Goal: Task Accomplishment & Management: Manage account settings

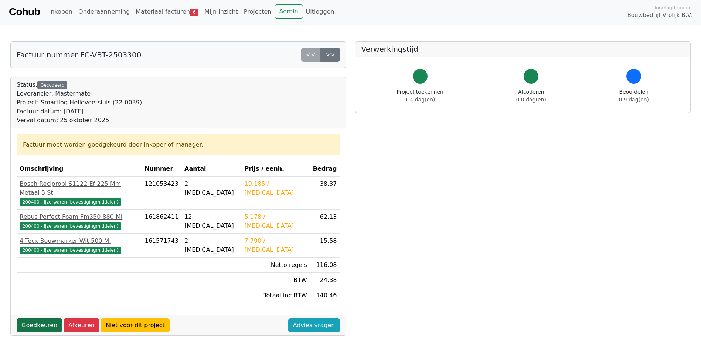
click at [45, 318] on link "Goedkeuren" at bounding box center [39, 325] width 45 height 14
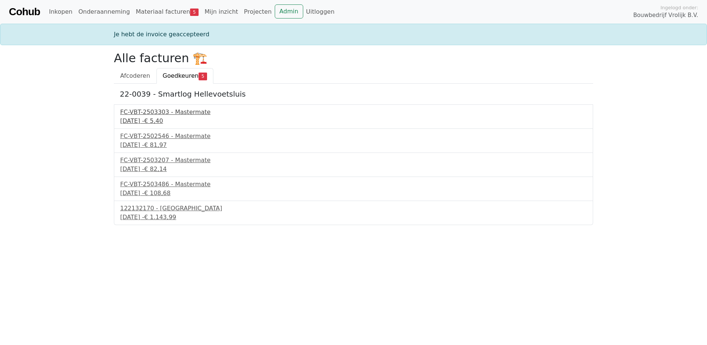
click at [143, 112] on div "FC-VBT-2503303 - Mastermate" at bounding box center [353, 112] width 467 height 9
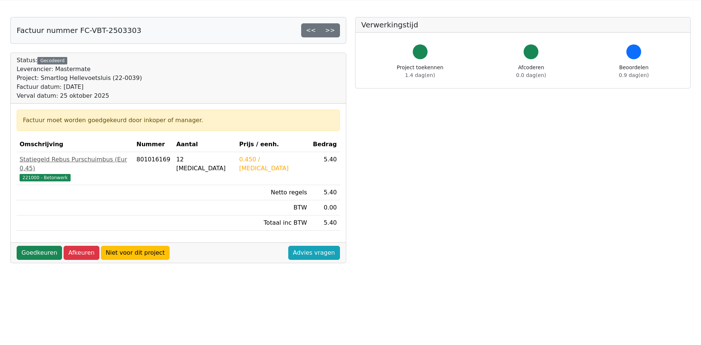
scroll to position [37, 0]
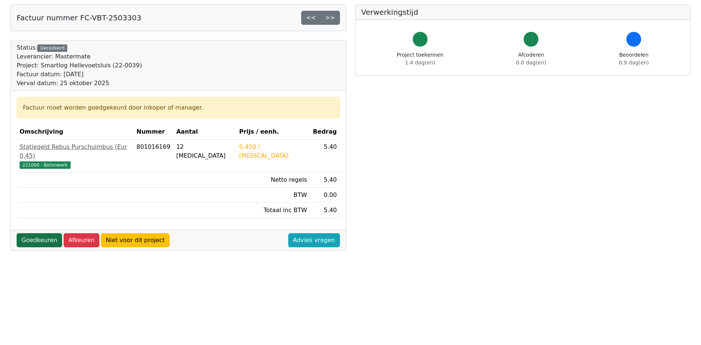
click at [34, 233] on link "Goedkeuren" at bounding box center [39, 240] width 45 height 14
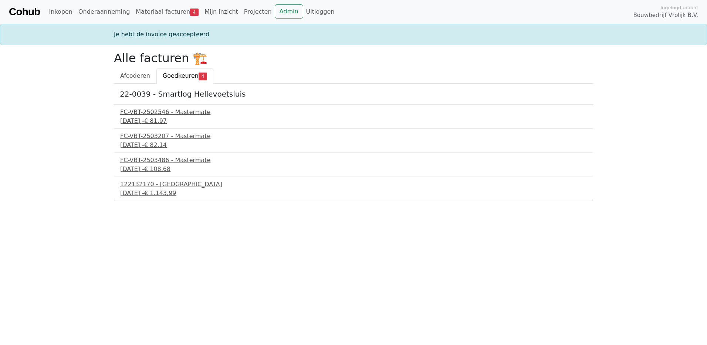
click at [135, 114] on div "FC-VBT-2502546 - Mastermate" at bounding box center [353, 112] width 467 height 9
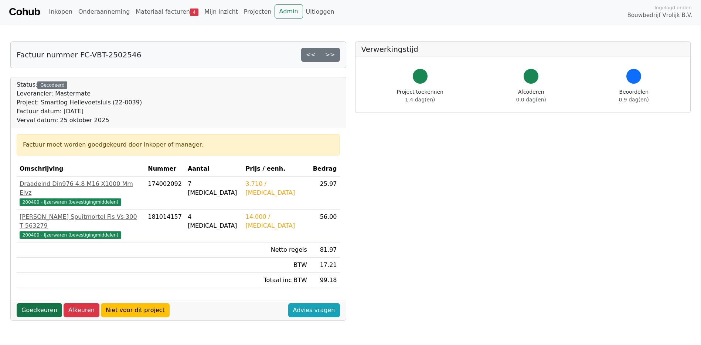
click at [43, 303] on link "Goedkeuren" at bounding box center [39, 310] width 45 height 14
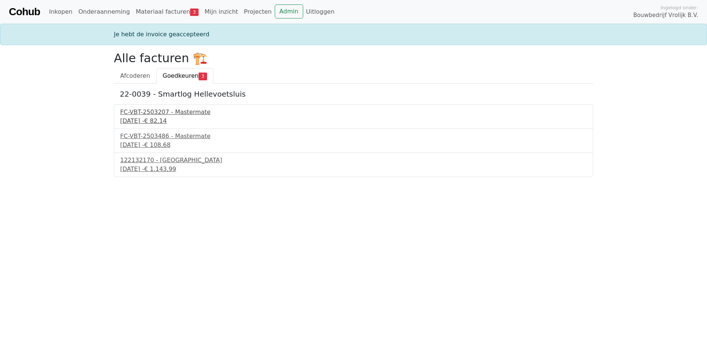
click at [143, 117] on div "[DATE] - € 82,14" at bounding box center [353, 120] width 467 height 9
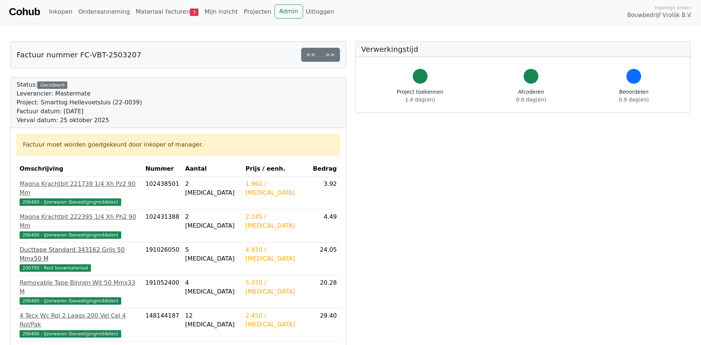
scroll to position [37, 0]
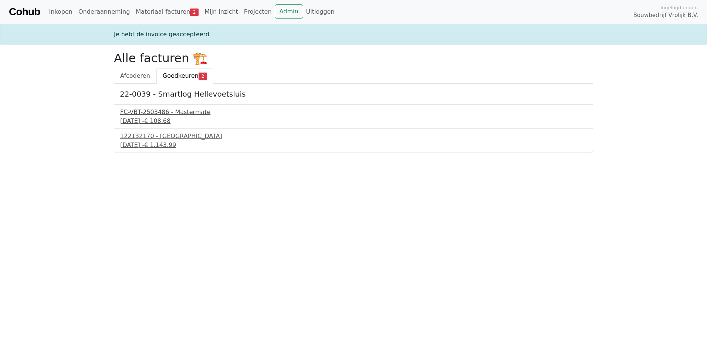
click at [145, 119] on div "10 september 2025 - € 108,68" at bounding box center [353, 120] width 467 height 9
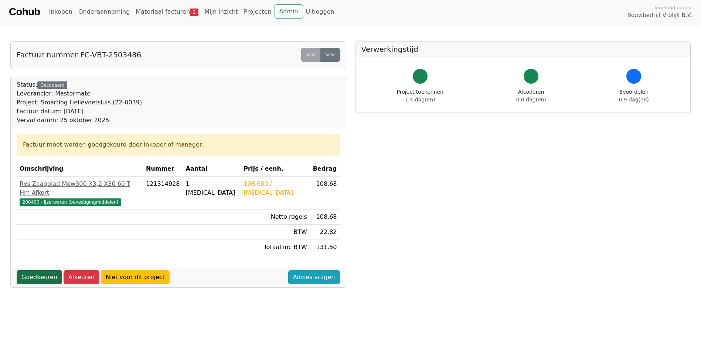
click at [37, 270] on link "Goedkeuren" at bounding box center [39, 277] width 45 height 14
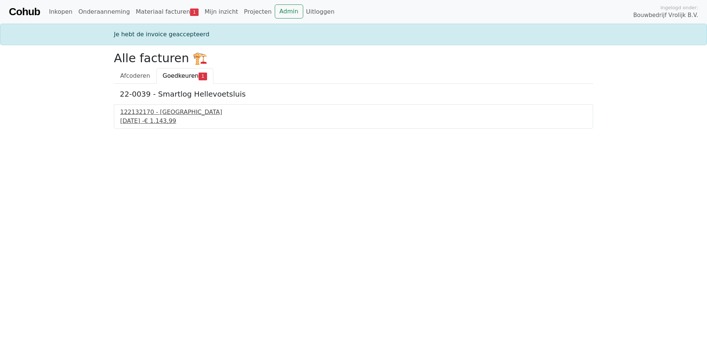
click at [145, 115] on div "122132170 - [GEOGRAPHIC_DATA]" at bounding box center [353, 112] width 467 height 9
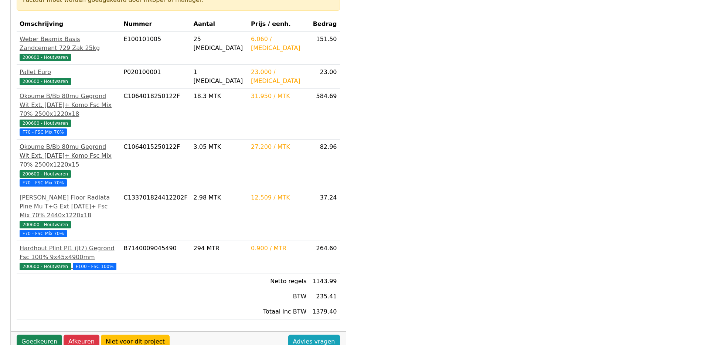
scroll to position [148, 0]
